Goal: Find specific page/section: Find specific page/section

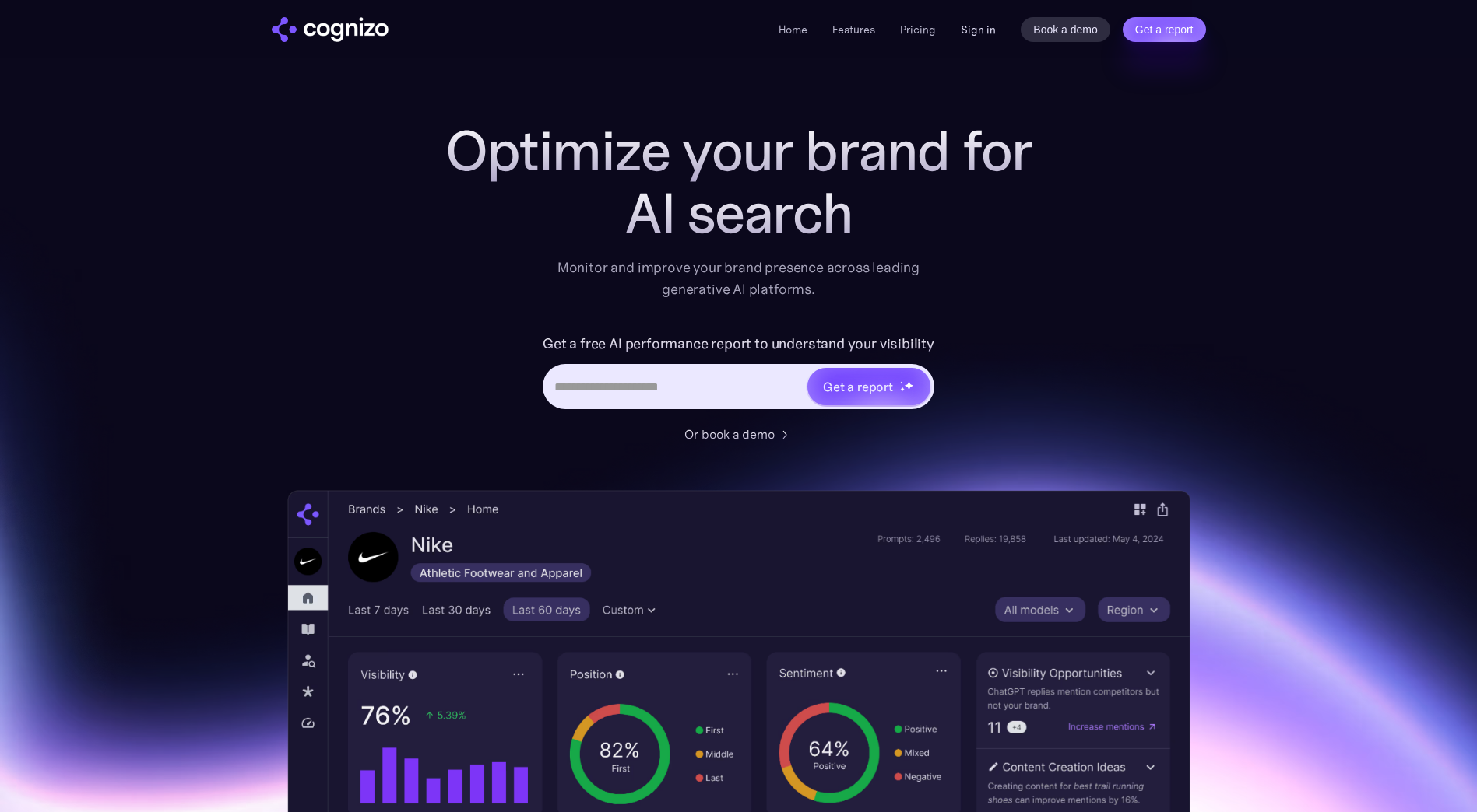
click at [968, 29] on link "Sign in" at bounding box center [978, 29] width 35 height 19
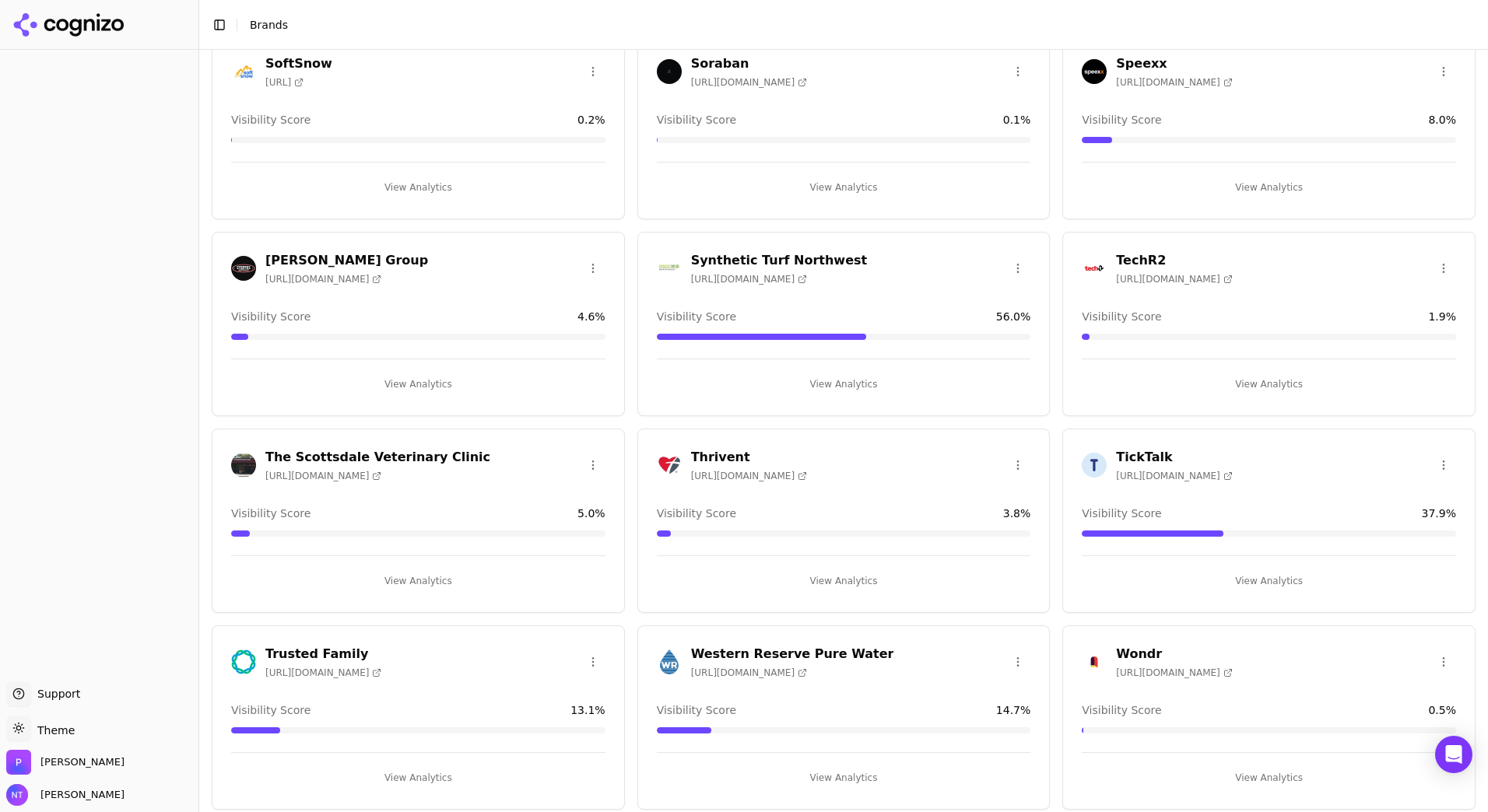
scroll to position [2865, 0]
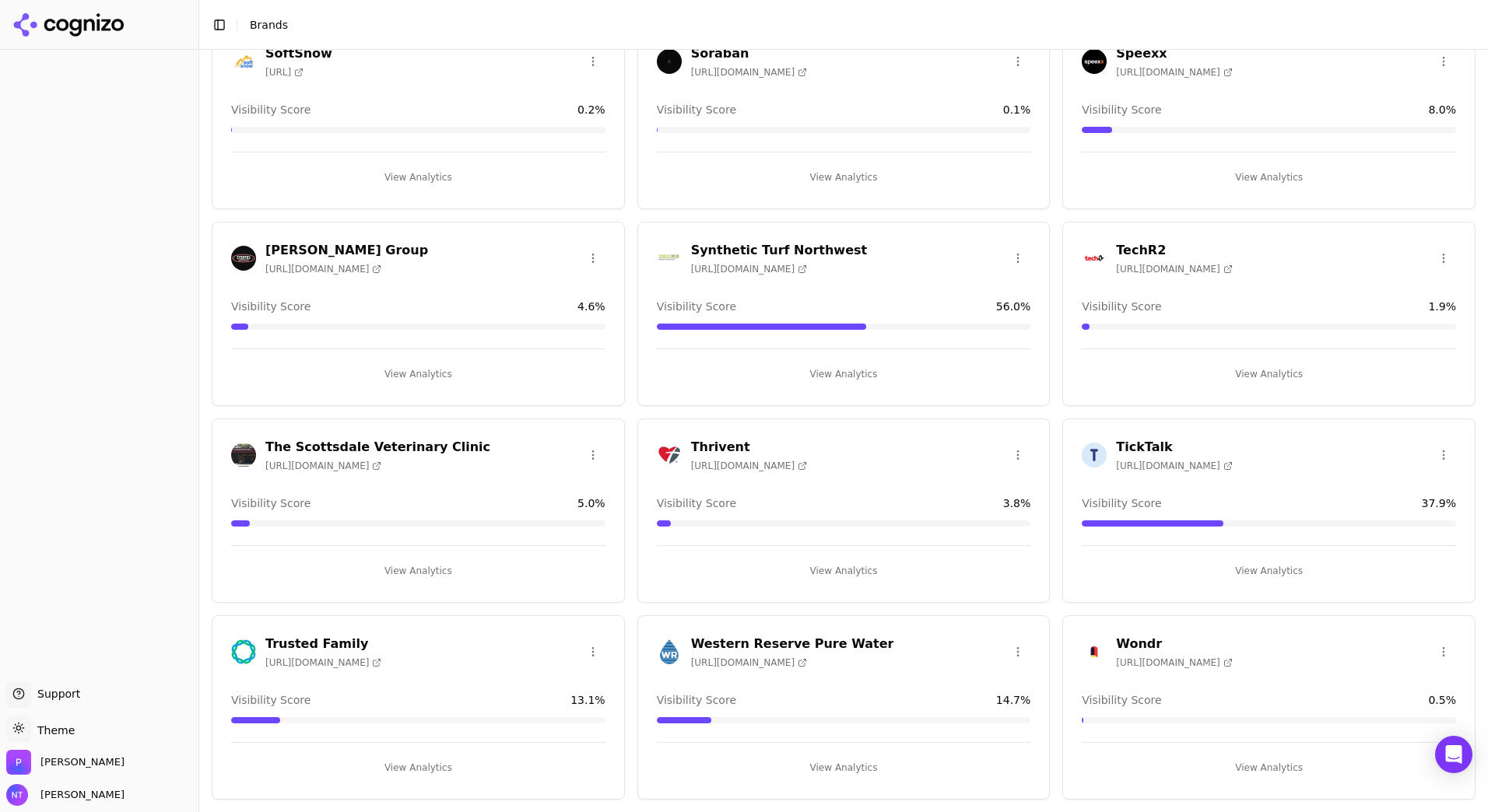
drag, startPoint x: 774, startPoint y: 651, endPoint x: 777, endPoint y: 583, distance: 68.1
click at [774, 649] on h3 "Western Reserve Pure Water" at bounding box center [793, 644] width 203 height 19
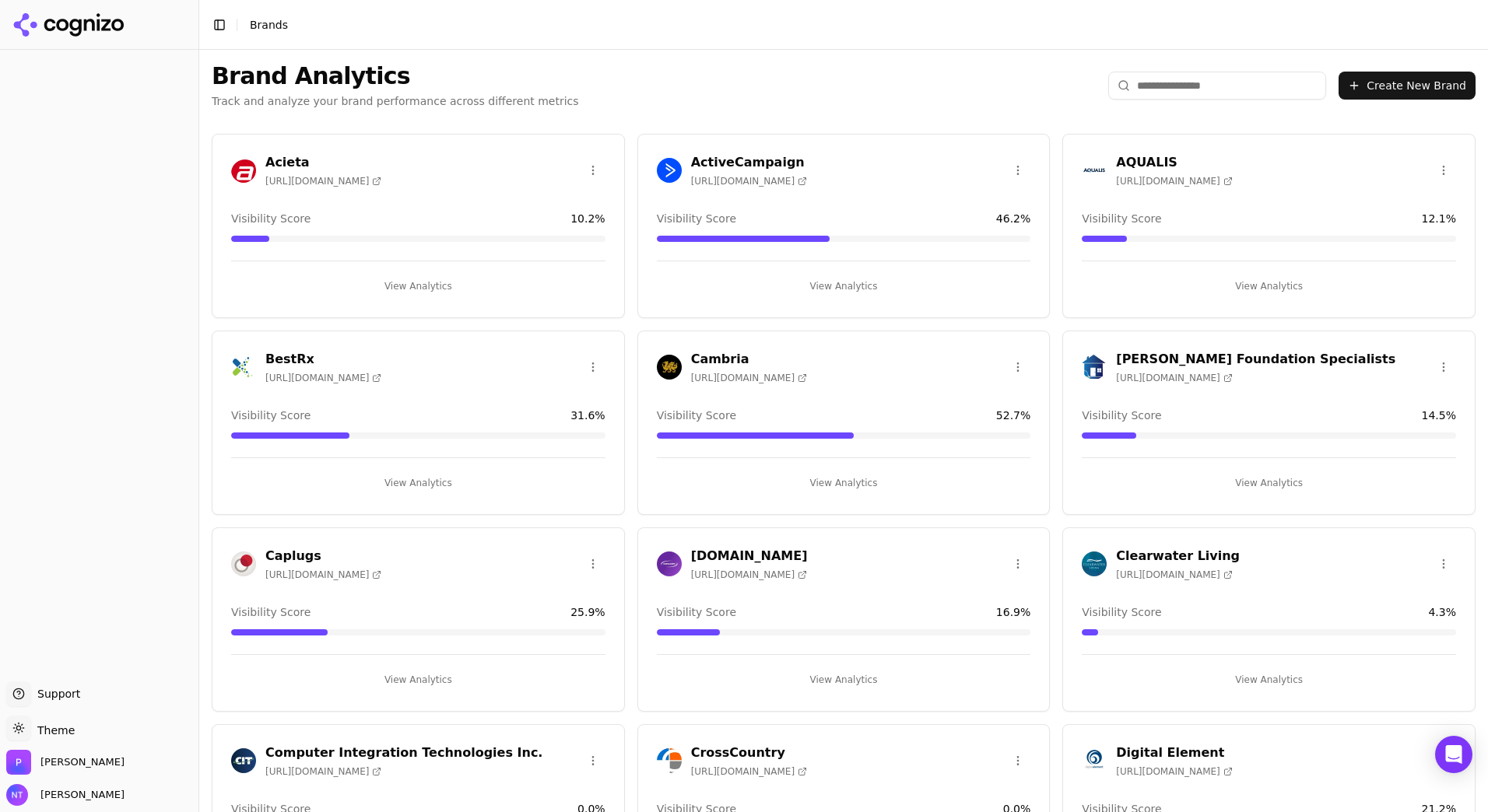
click at [1165, 80] on input "search" at bounding box center [1216, 86] width 218 height 28
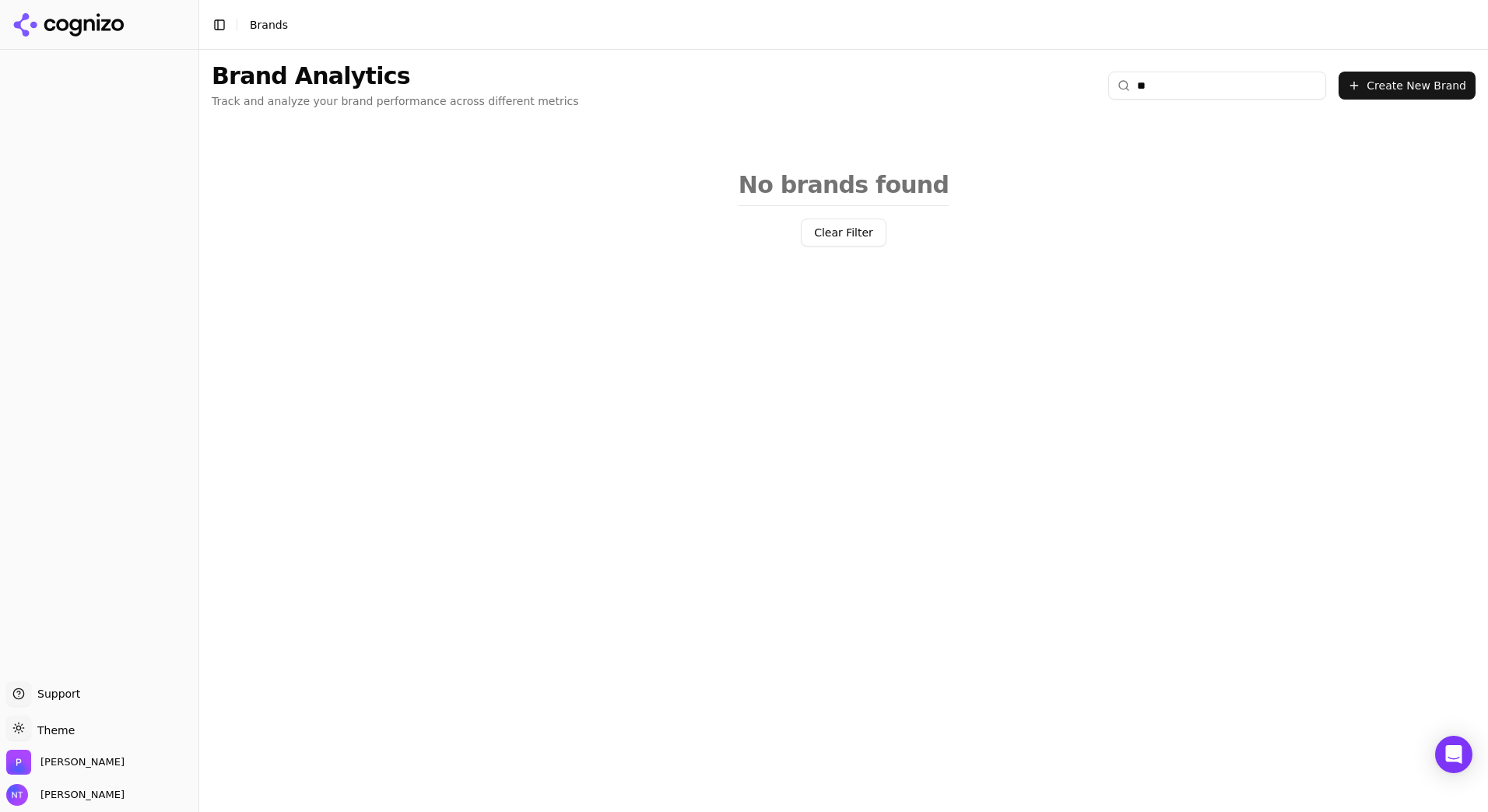
type input "*"
